Goal: Task Accomplishment & Management: Use online tool/utility

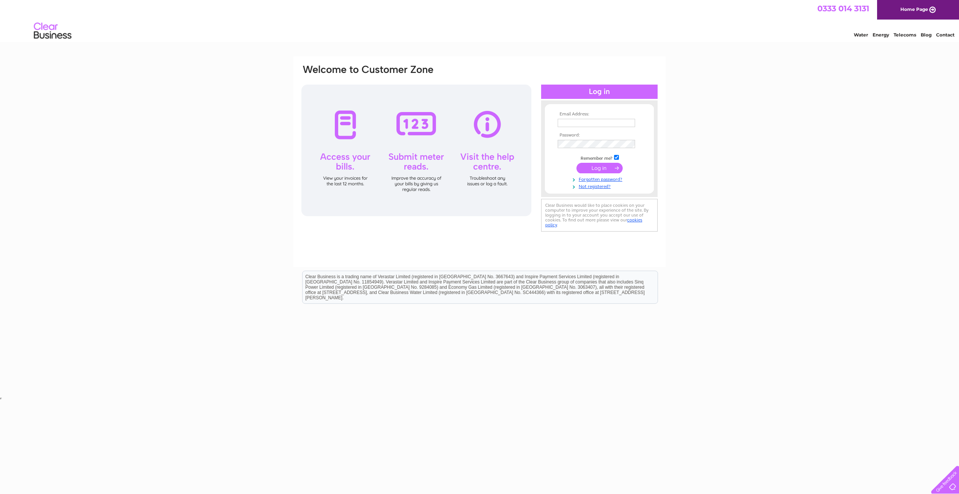
type input "accounts@chhca.co.uk"
click at [594, 172] on input "submit" at bounding box center [600, 168] width 46 height 11
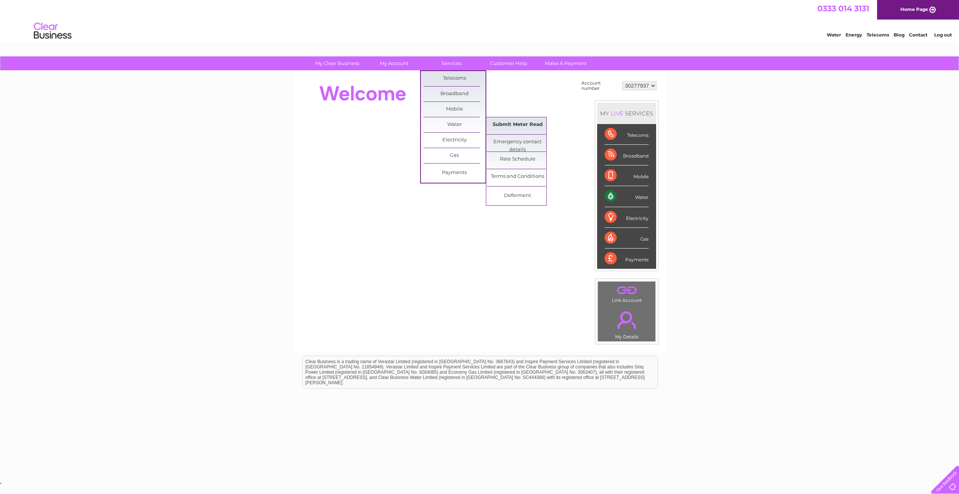
click at [518, 127] on link "Submit Meter Read" at bounding box center [518, 124] width 62 height 15
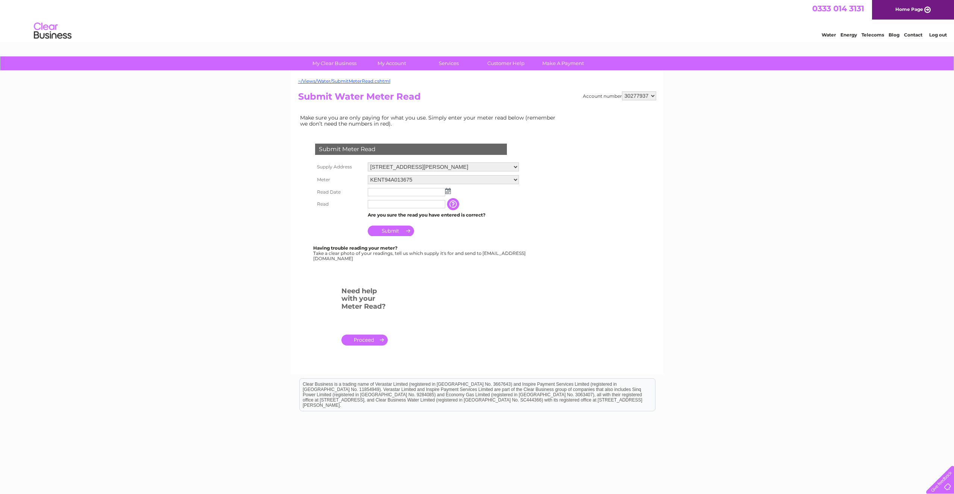
click at [447, 192] on img at bounding box center [448, 191] width 6 height 6
click at [398, 257] on link "30" at bounding box center [398, 257] width 11 height 8
type input "2025/09/30"
click at [390, 205] on input "text" at bounding box center [406, 204] width 77 height 8
type input "945"
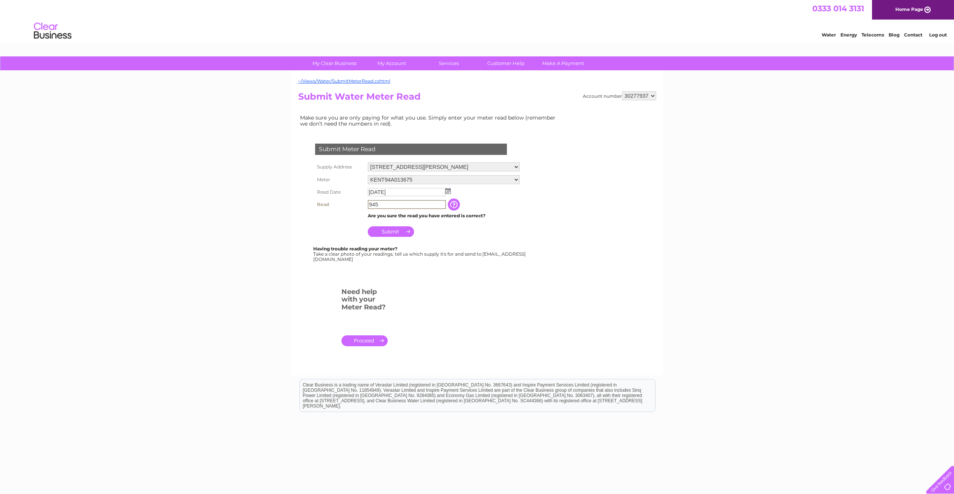
click at [394, 234] on input "Submit" at bounding box center [391, 231] width 46 height 11
